Goal: Task Accomplishment & Management: Use online tool/utility

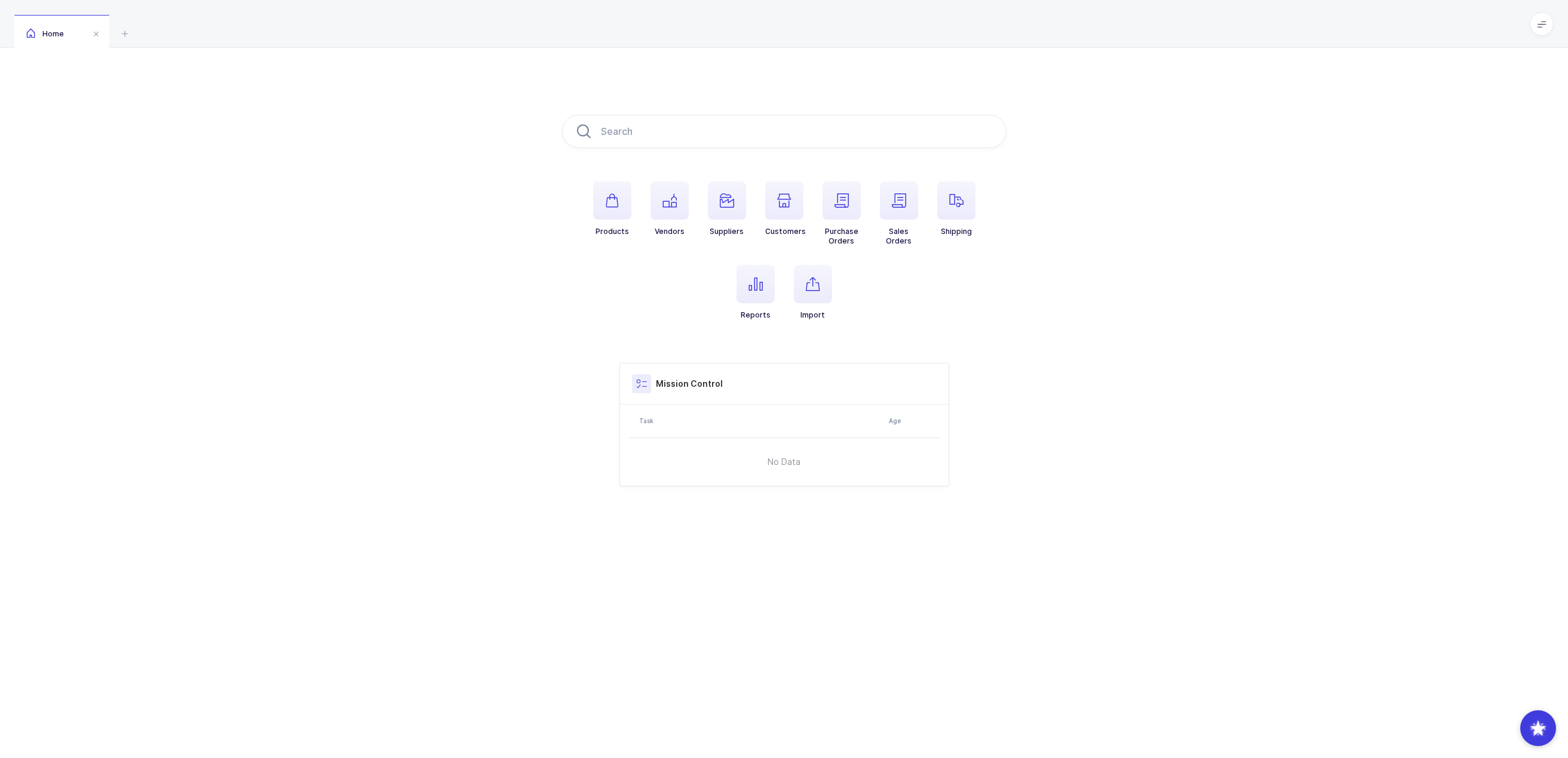
click at [695, 387] on h3 "Mission Control" at bounding box center [690, 384] width 67 height 12
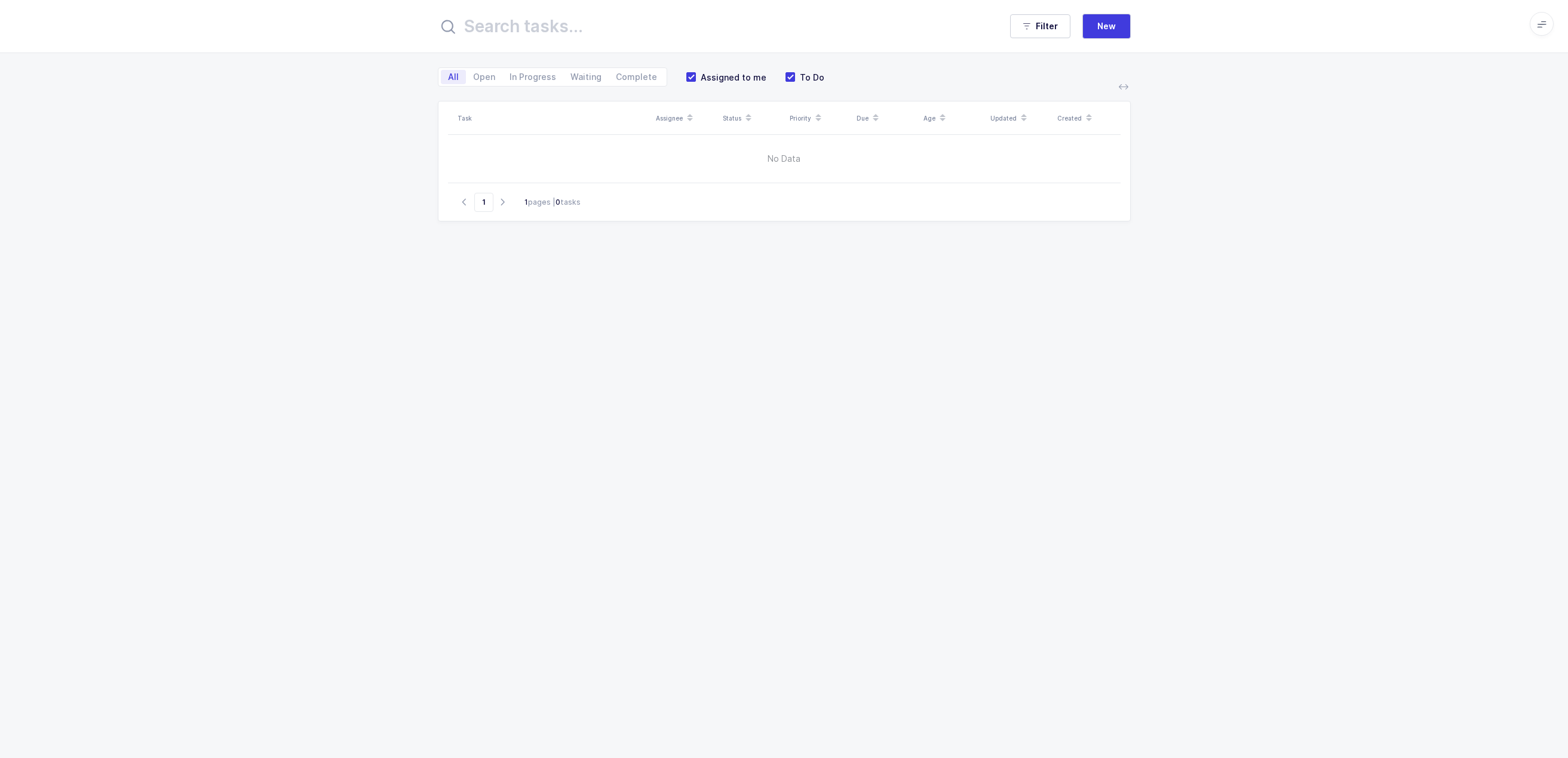
click at [1269, 156] on div "Task Assignee Status Priority Due Age Updated Created No Data Go to 1 1 pages |…" at bounding box center [784, 168] width 1568 height 164
click at [1269, 244] on div "Task Assignee Status Priority Due Age Updated Created No Data Go to 1 1 pages |…" at bounding box center [784, 168] width 1568 height 164
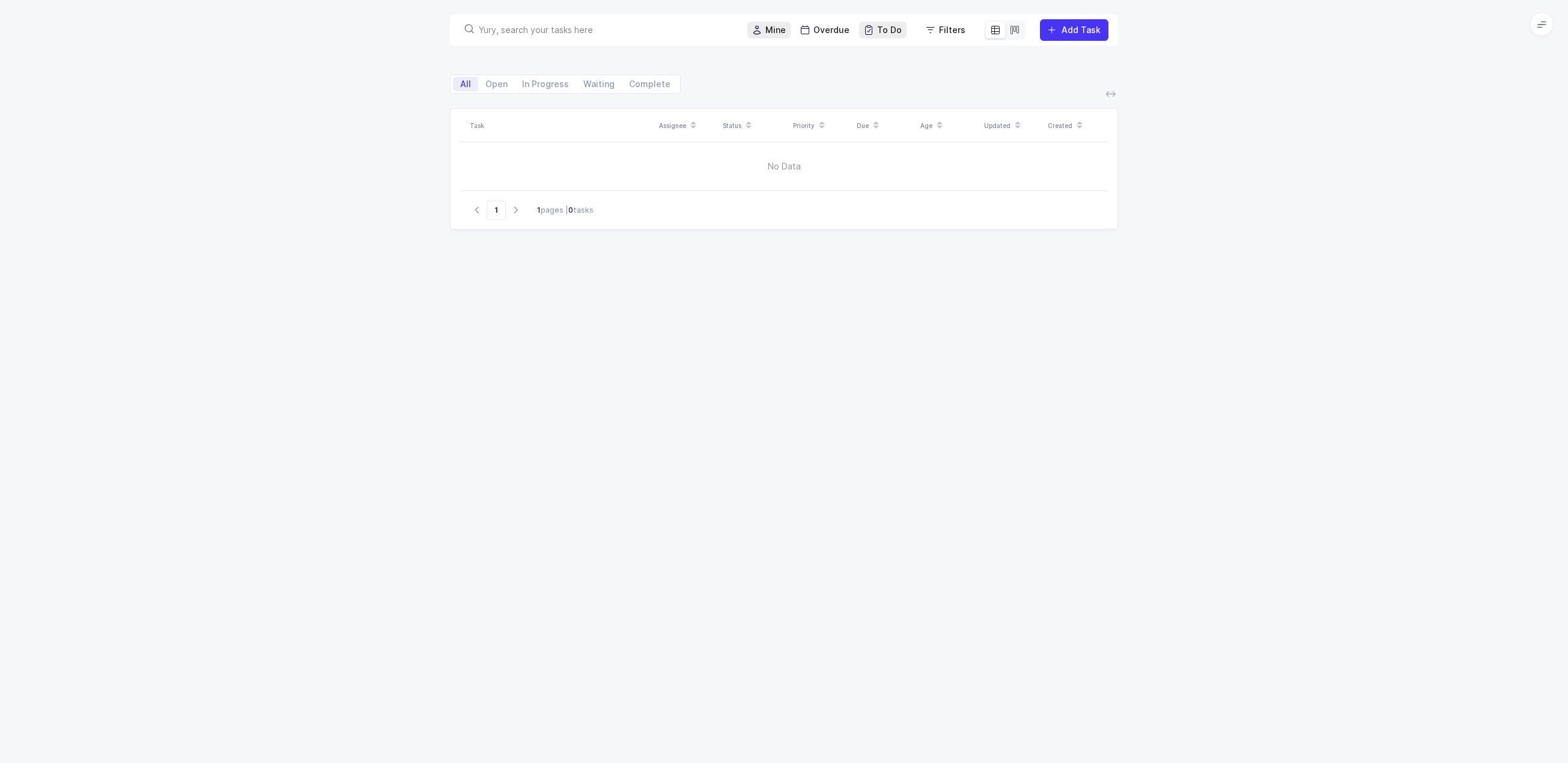
click at [1010, 34] on div at bounding box center [1015, 29] width 19 height 17
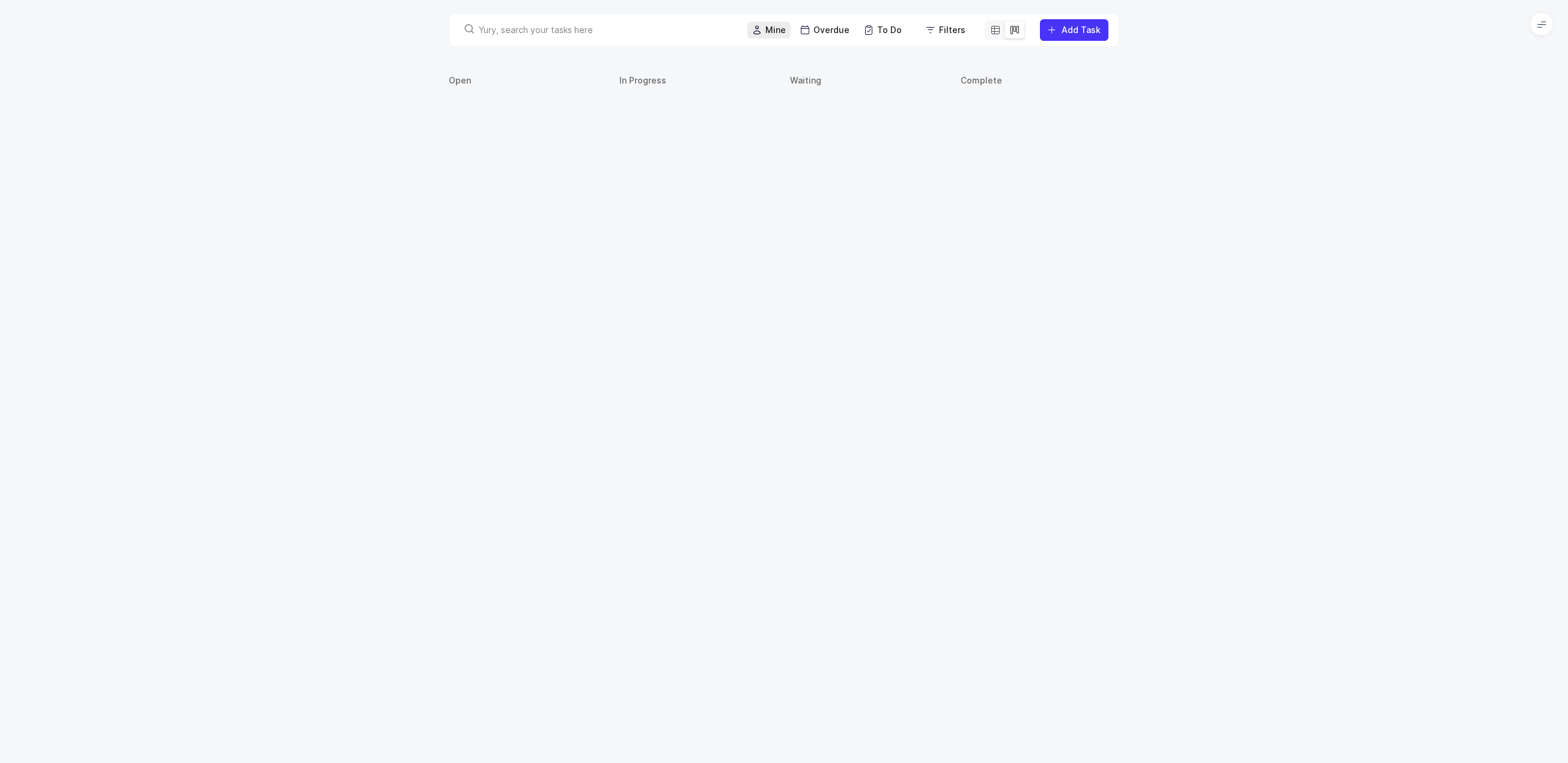
click at [779, 23] on div "Mine" at bounding box center [769, 29] width 43 height 17
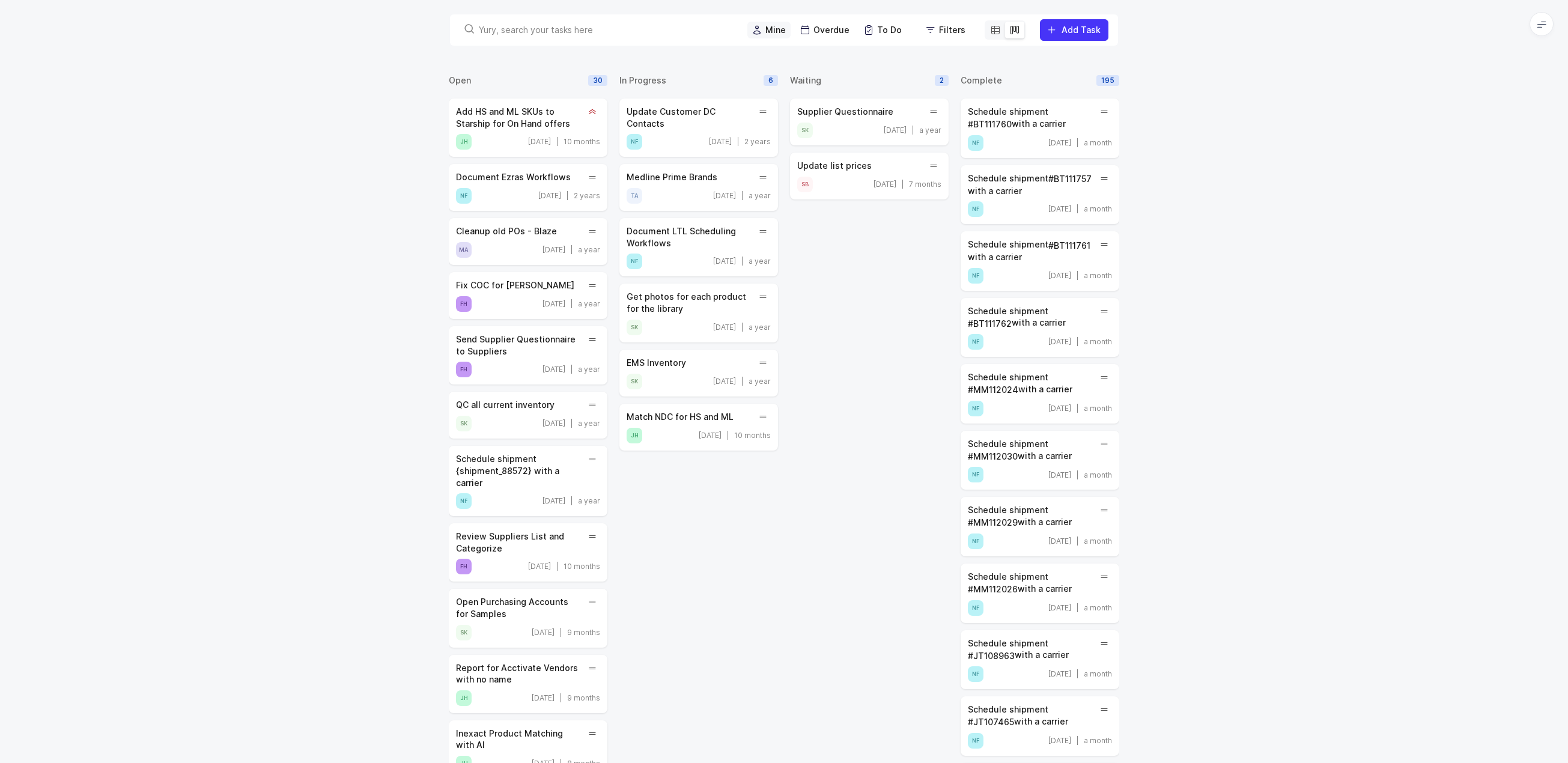
click at [780, 32] on span "Mine" at bounding box center [775, 30] width 20 height 12
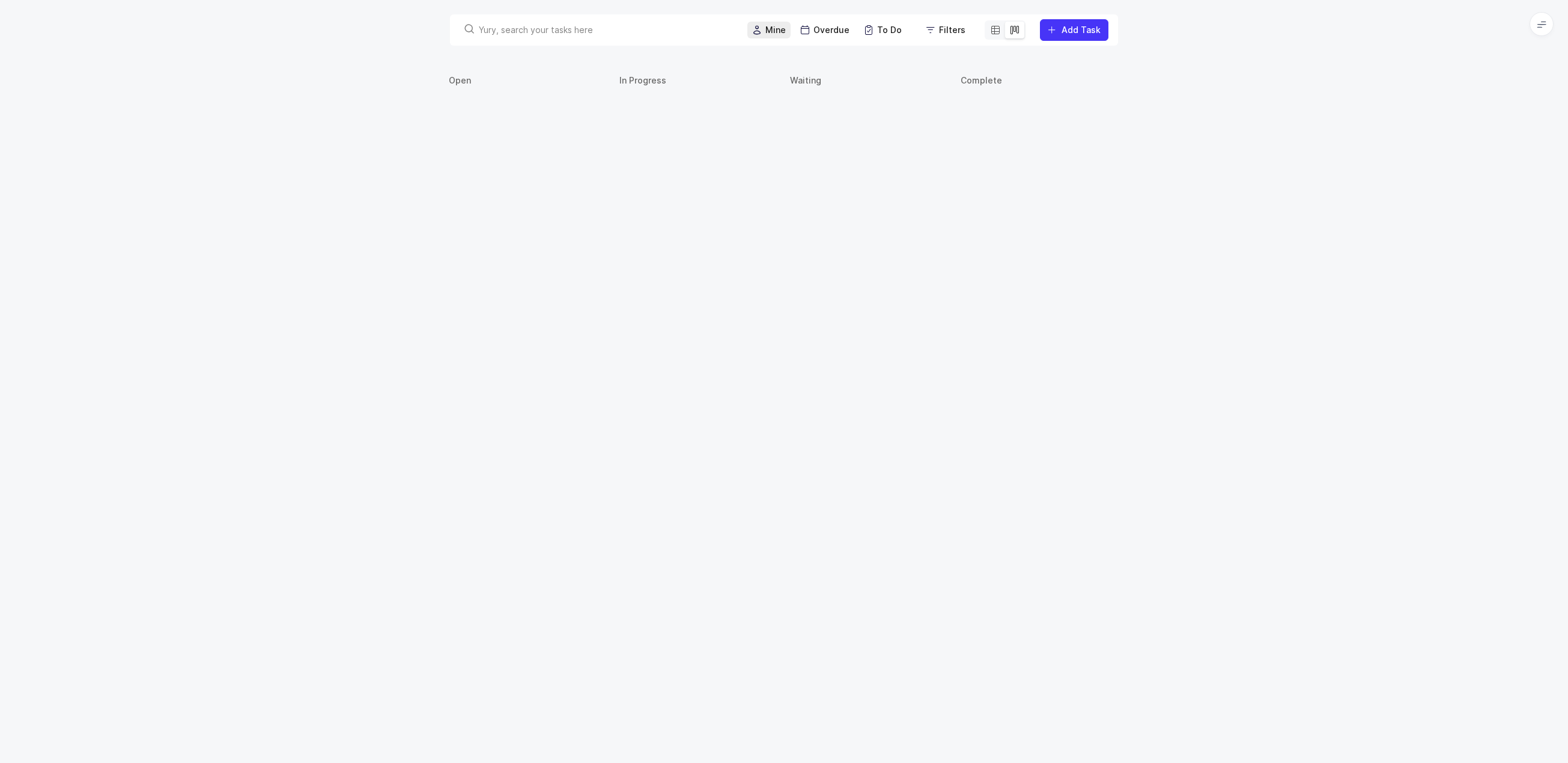
click at [786, 28] on span "Mine" at bounding box center [775, 30] width 20 height 12
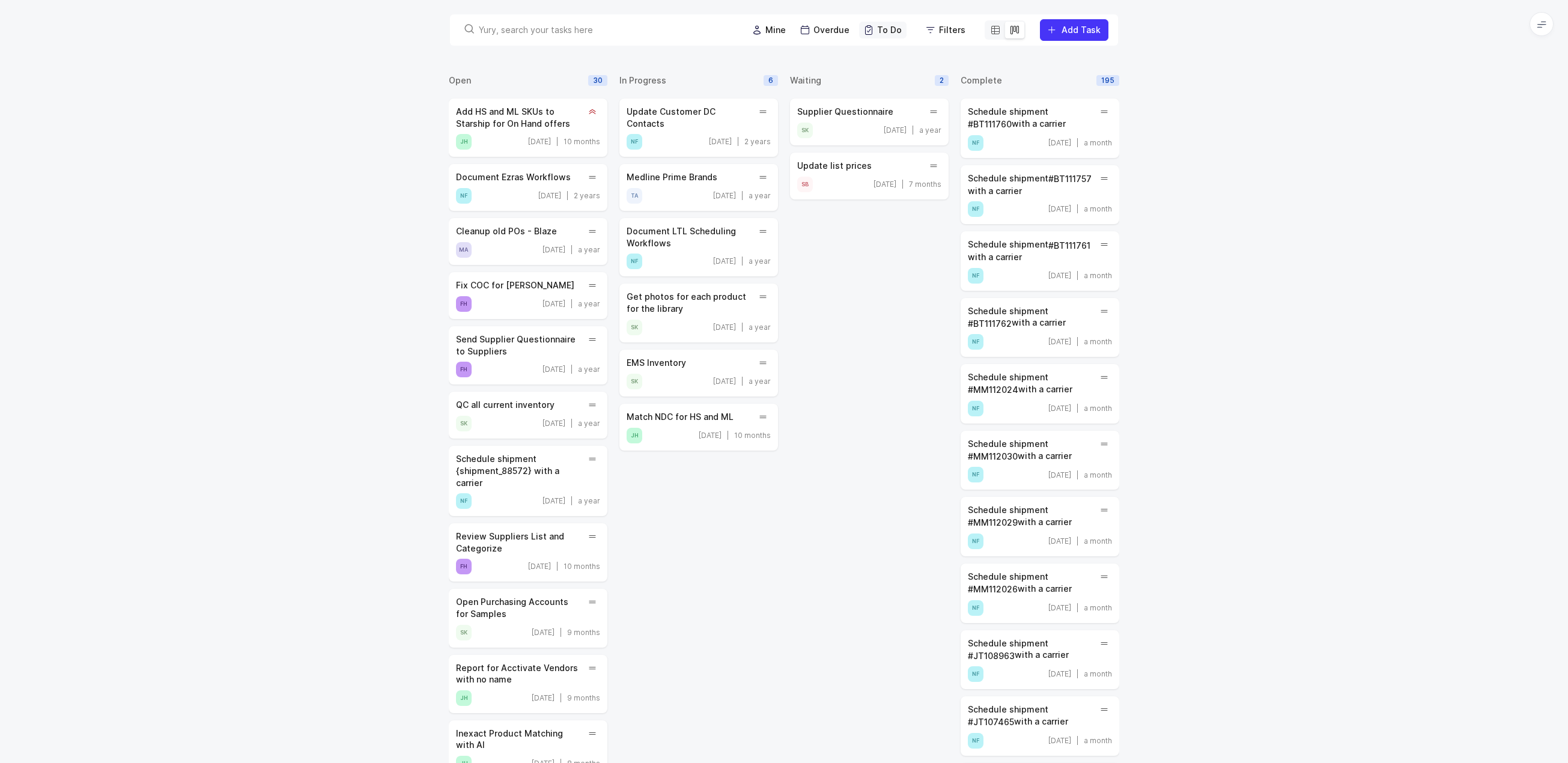
click at [884, 33] on span "To Do" at bounding box center [890, 30] width 24 height 12
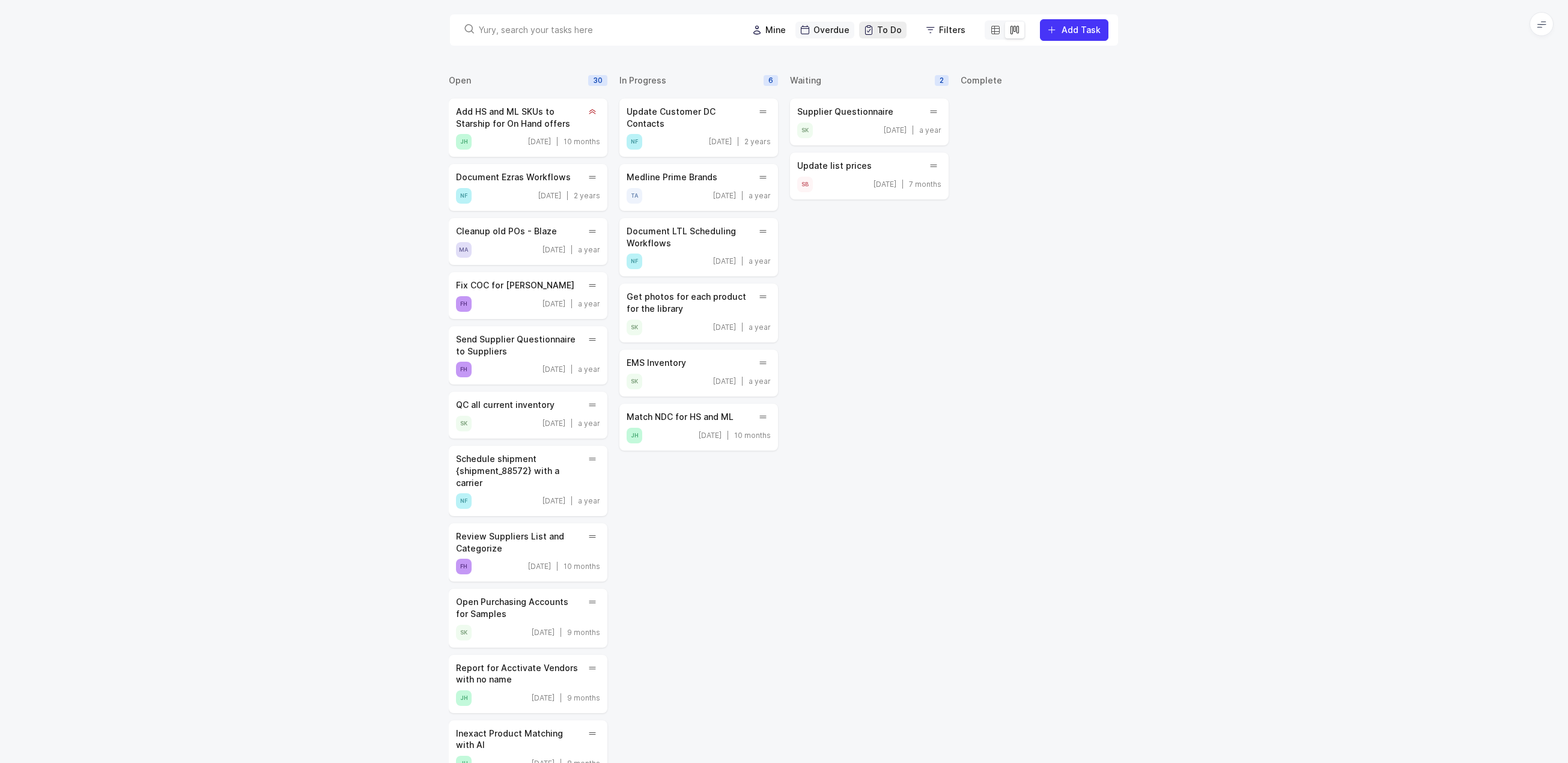
click at [818, 29] on div "Overdue" at bounding box center [825, 29] width 59 height 17
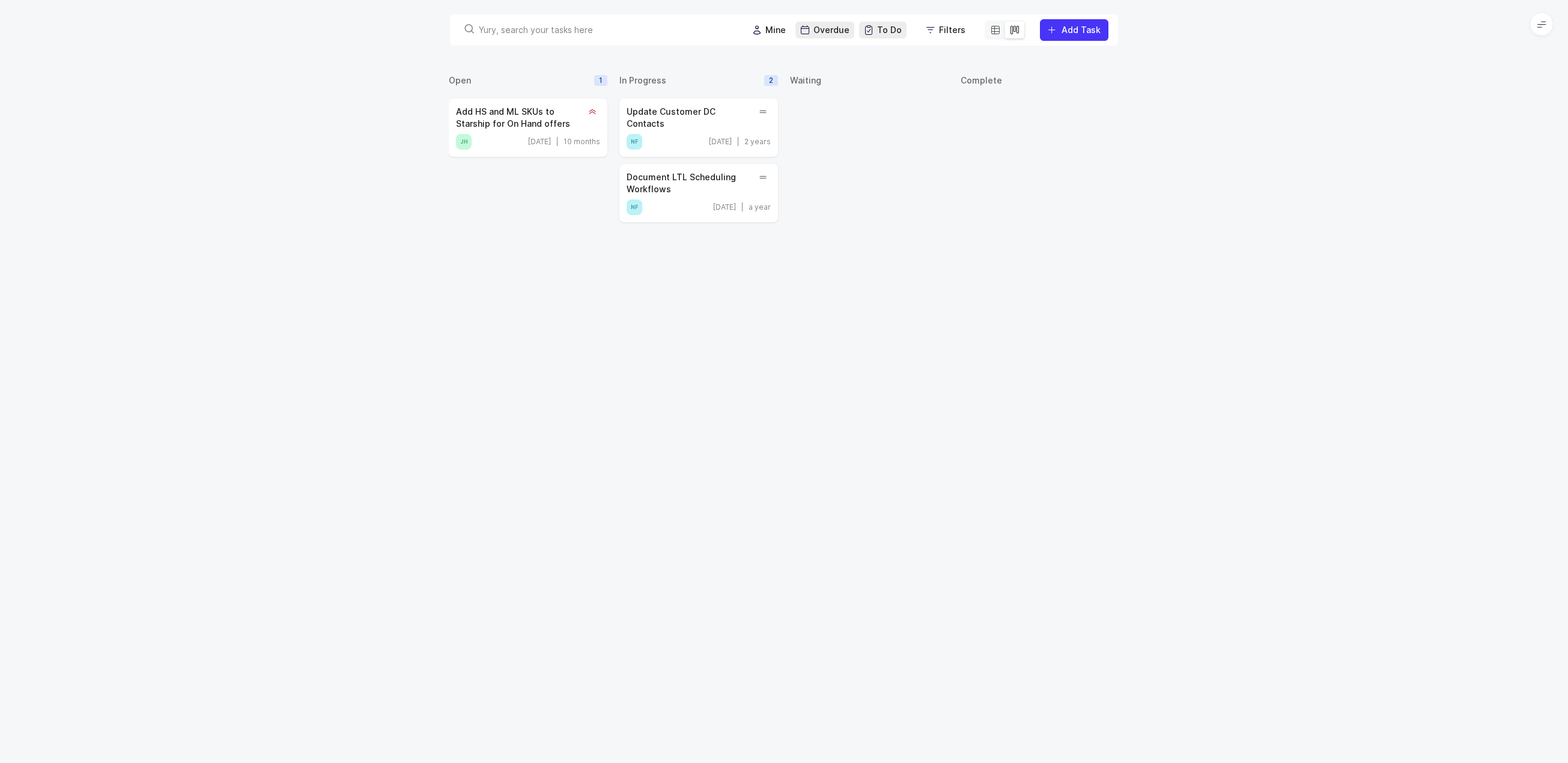
click at [885, 34] on span "To Do" at bounding box center [890, 30] width 24 height 12
click at [834, 35] on span "Overdue" at bounding box center [831, 30] width 36 height 12
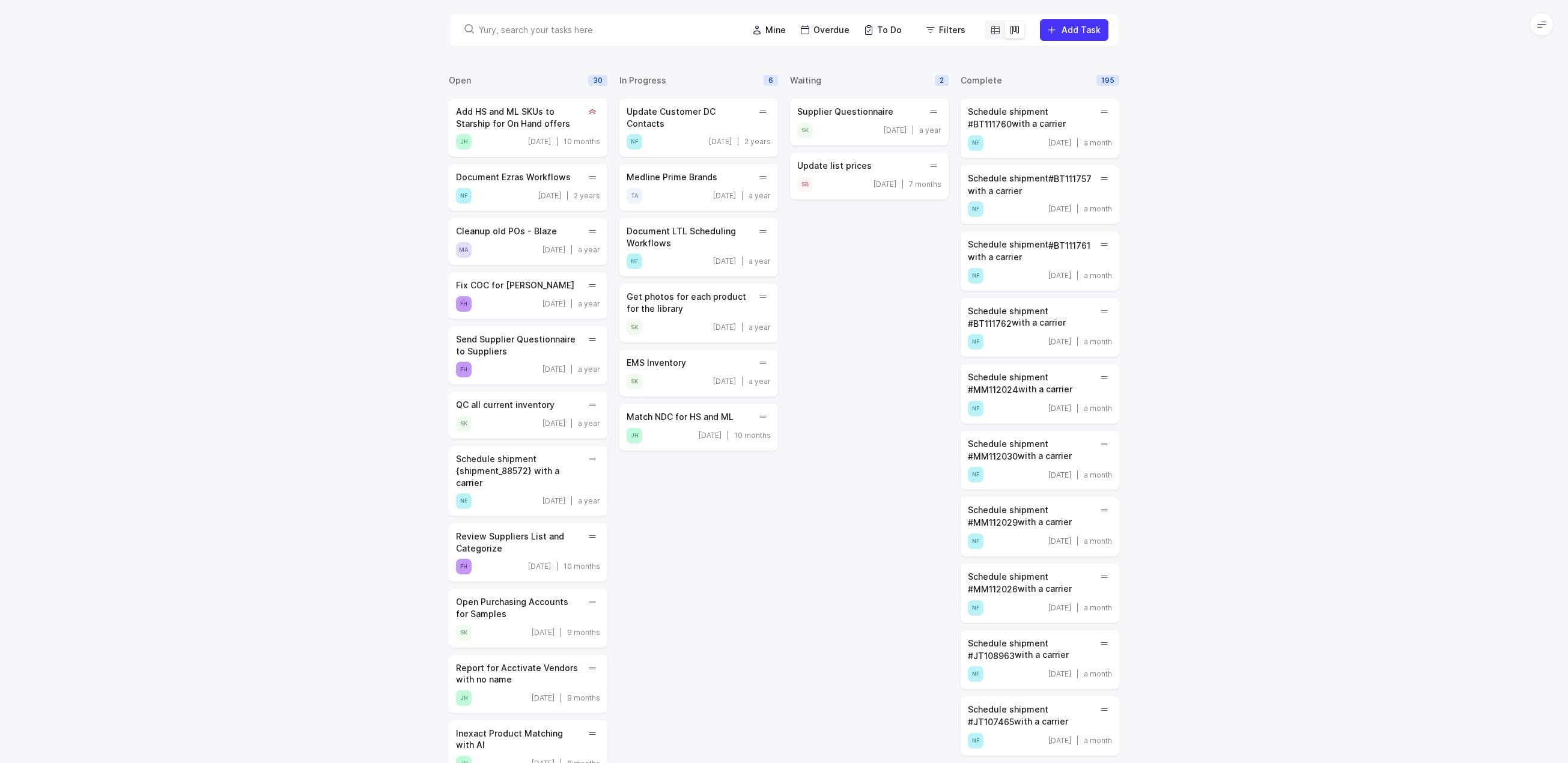
click at [998, 31] on icon at bounding box center [996, 30] width 10 height 10
